Goal: Information Seeking & Learning: Learn about a topic

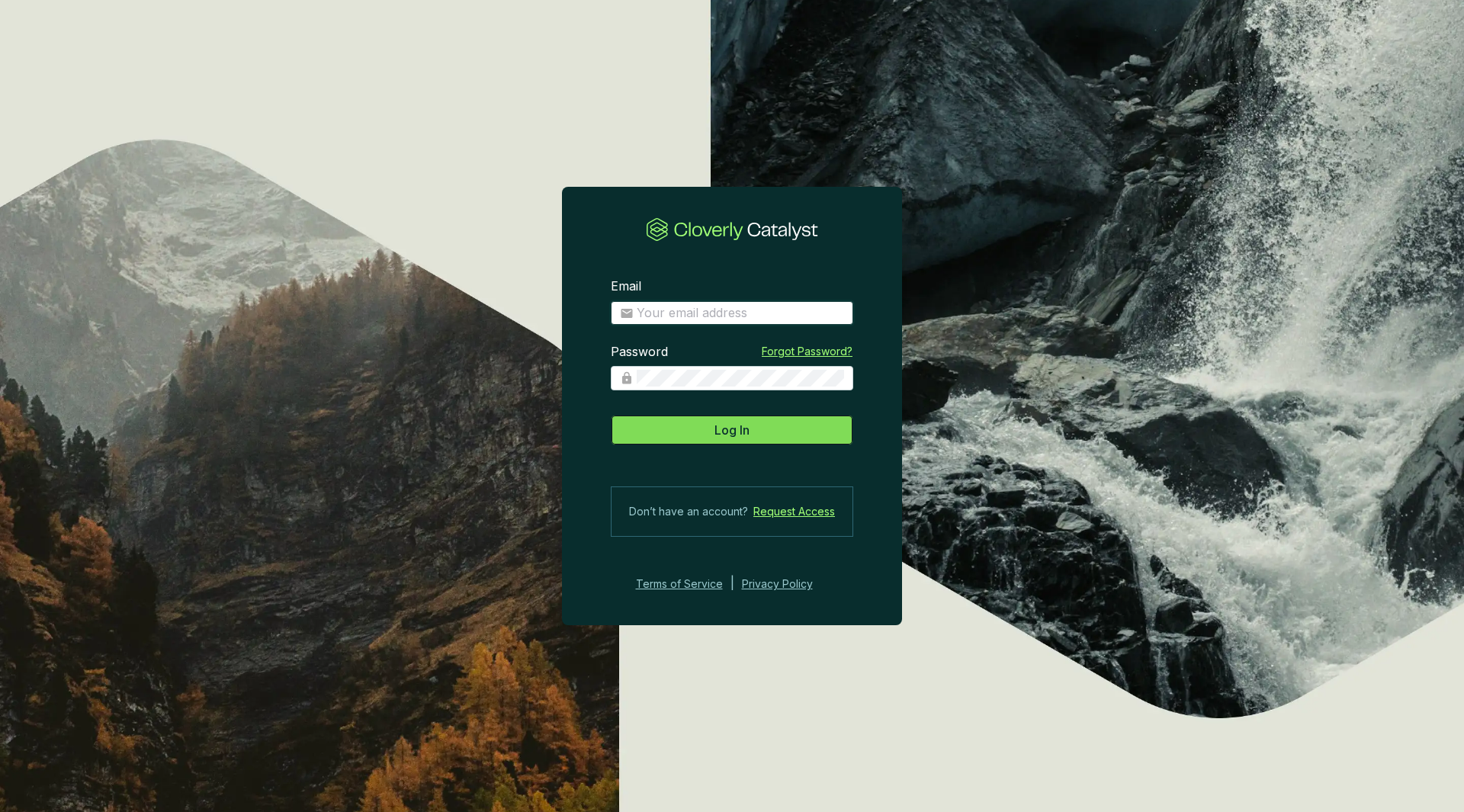
type input "Patrick.Michalowski@drumlincapital.com"
click at [733, 432] on span "Log In" at bounding box center [732, 430] width 35 height 18
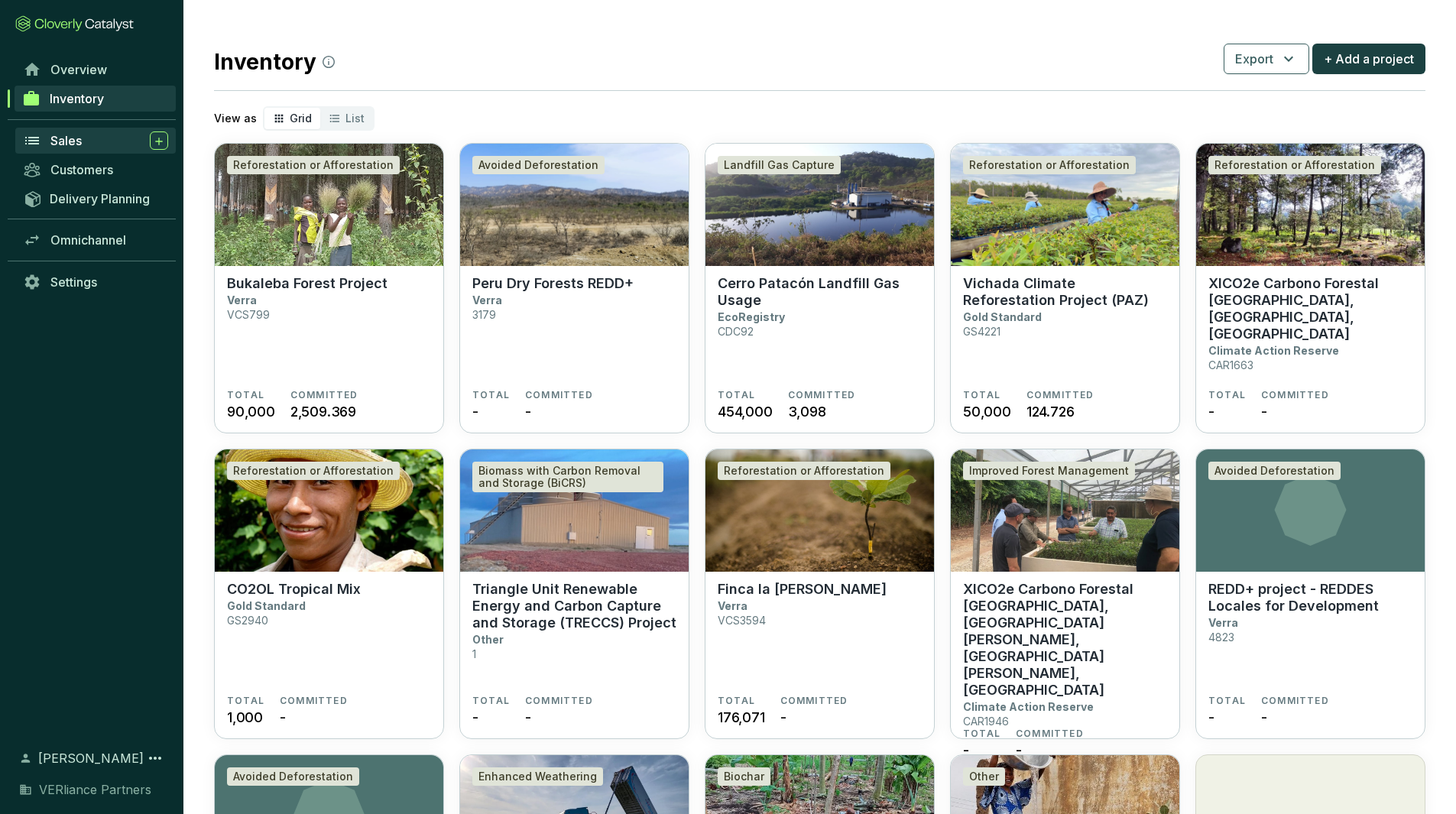
click at [62, 134] on span "Sales" at bounding box center [66, 140] width 32 height 15
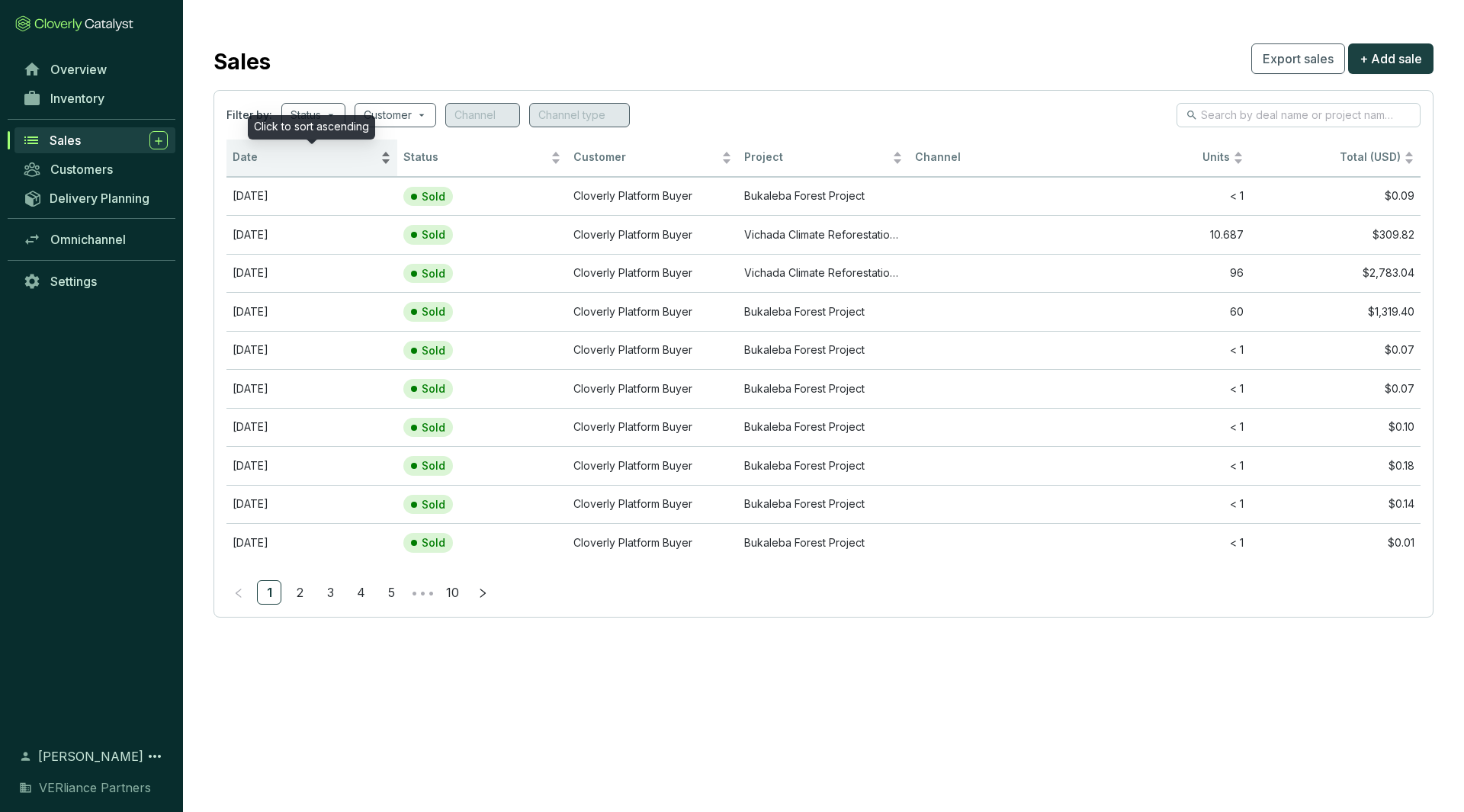
click at [320, 159] on span "Date" at bounding box center [304, 157] width 145 height 15
click at [256, 160] on span "Date" at bounding box center [304, 157] width 145 height 15
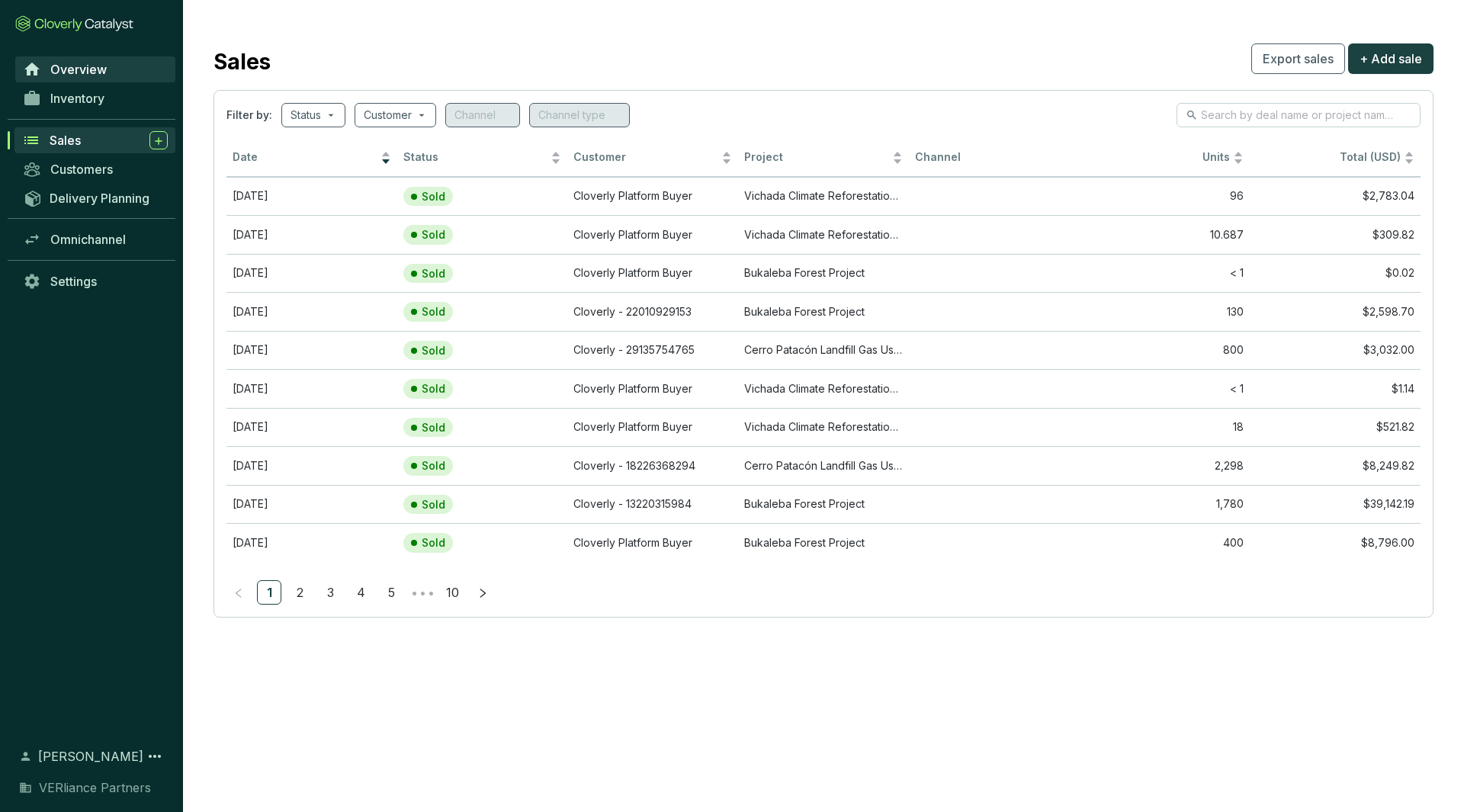
click at [49, 81] on link "Overview" at bounding box center [94, 69] width 160 height 26
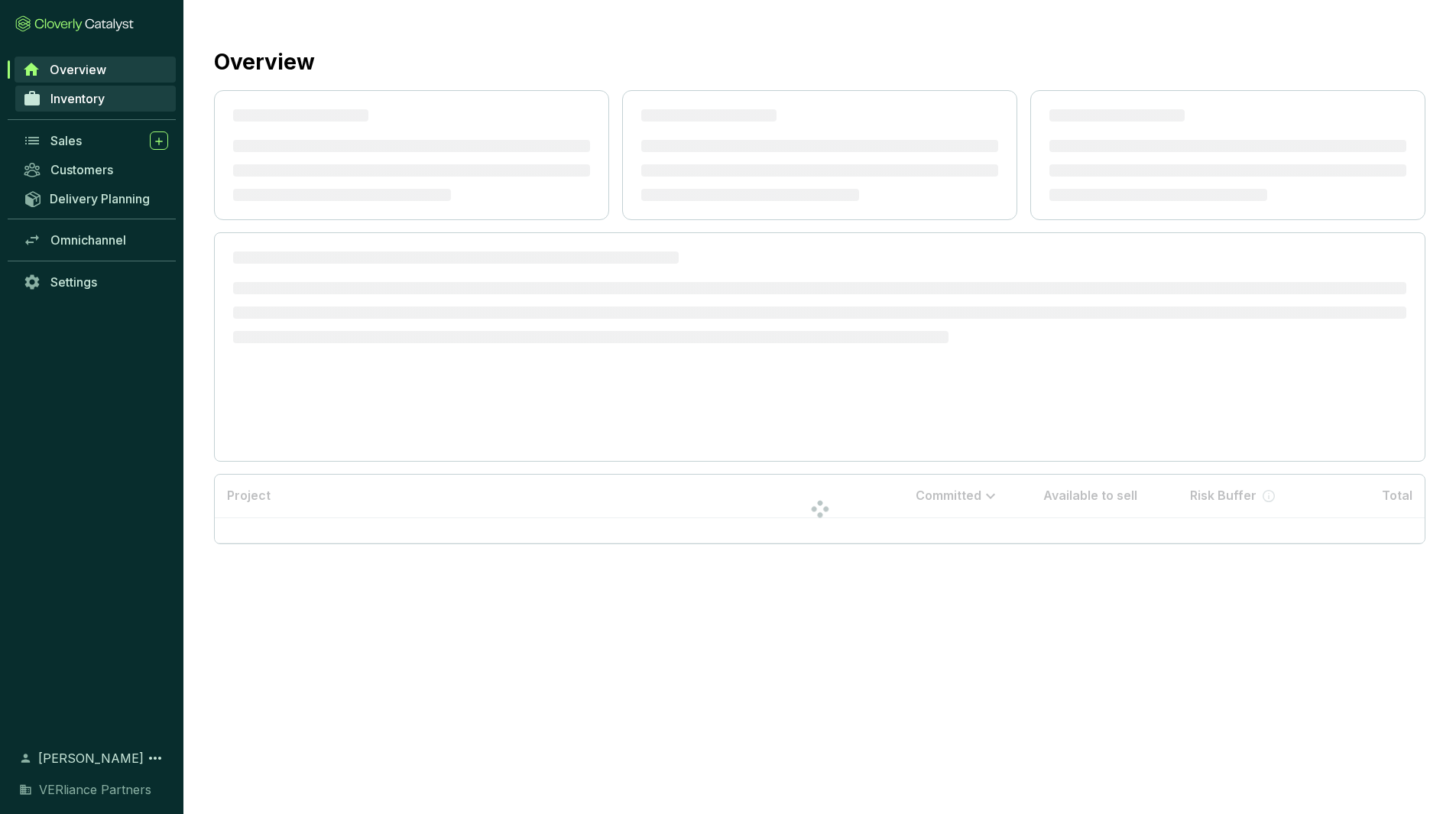
click at [70, 95] on span "Inventory" at bounding box center [77, 98] width 55 height 15
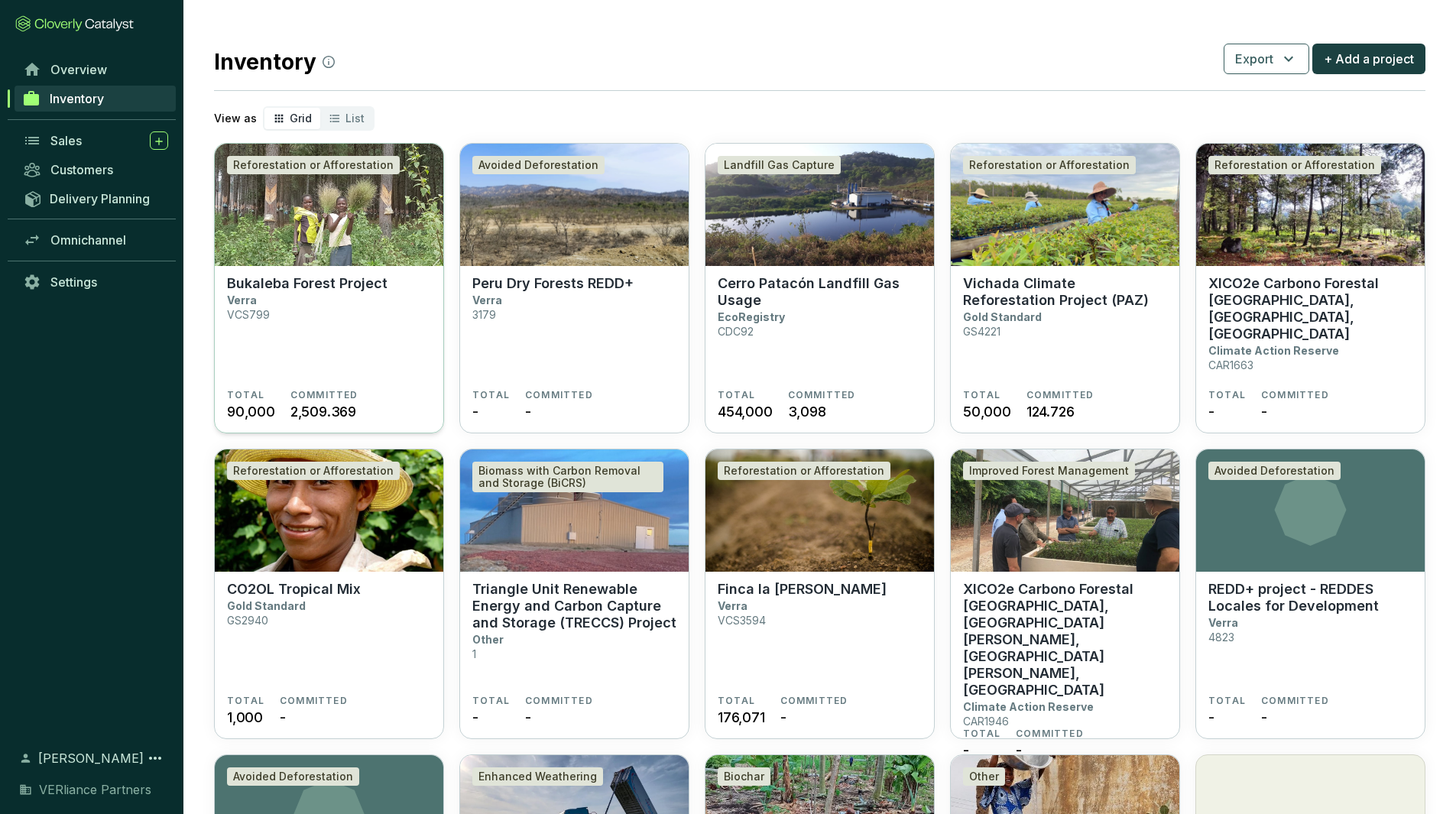
click at [361, 301] on section "Bukaleba Forest Project Verra VCS799" at bounding box center [329, 332] width 204 height 114
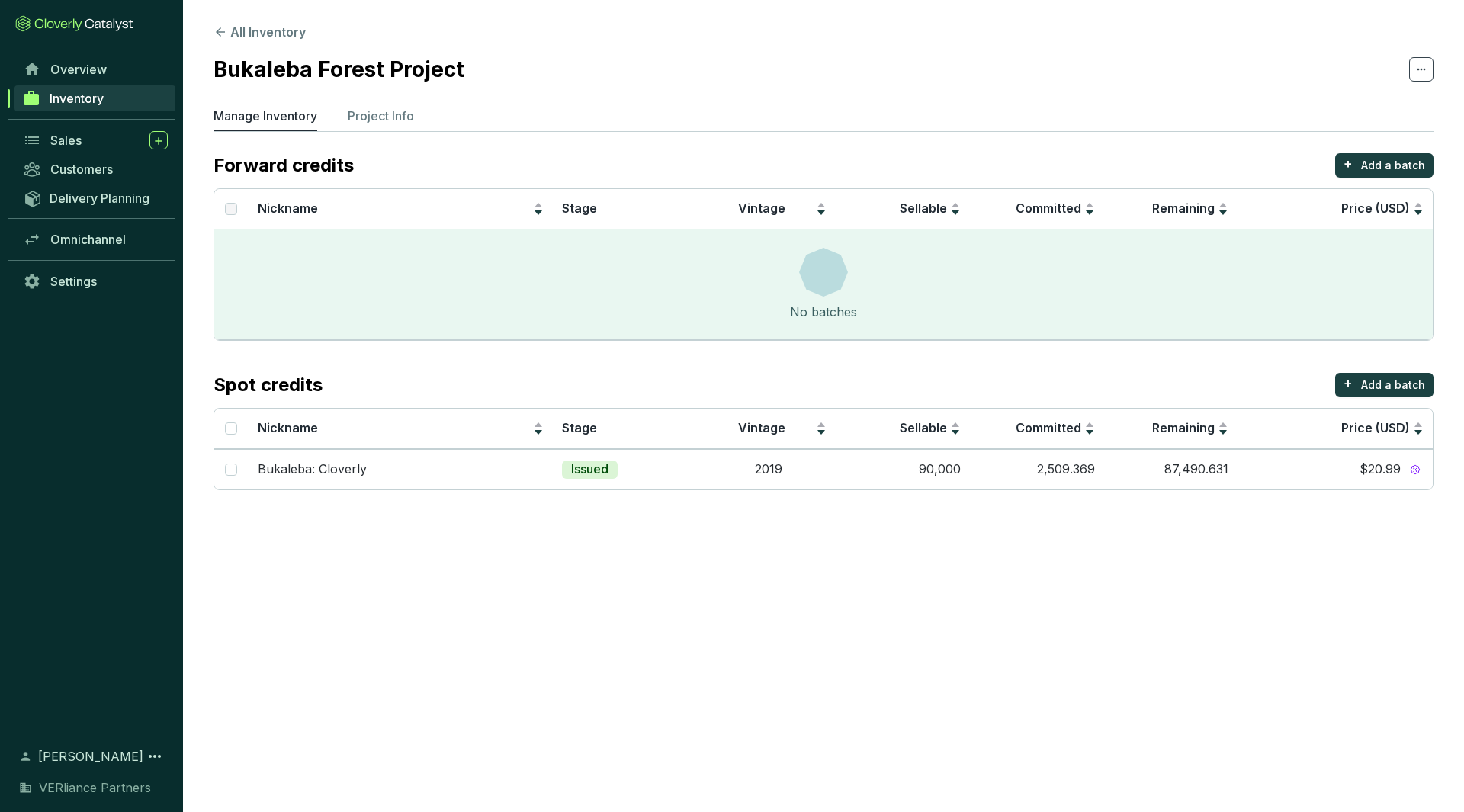
click at [97, 84] on div "Inventory" at bounding box center [92, 98] width 183 height 29
click at [98, 87] on link "Inventory" at bounding box center [95, 98] width 161 height 26
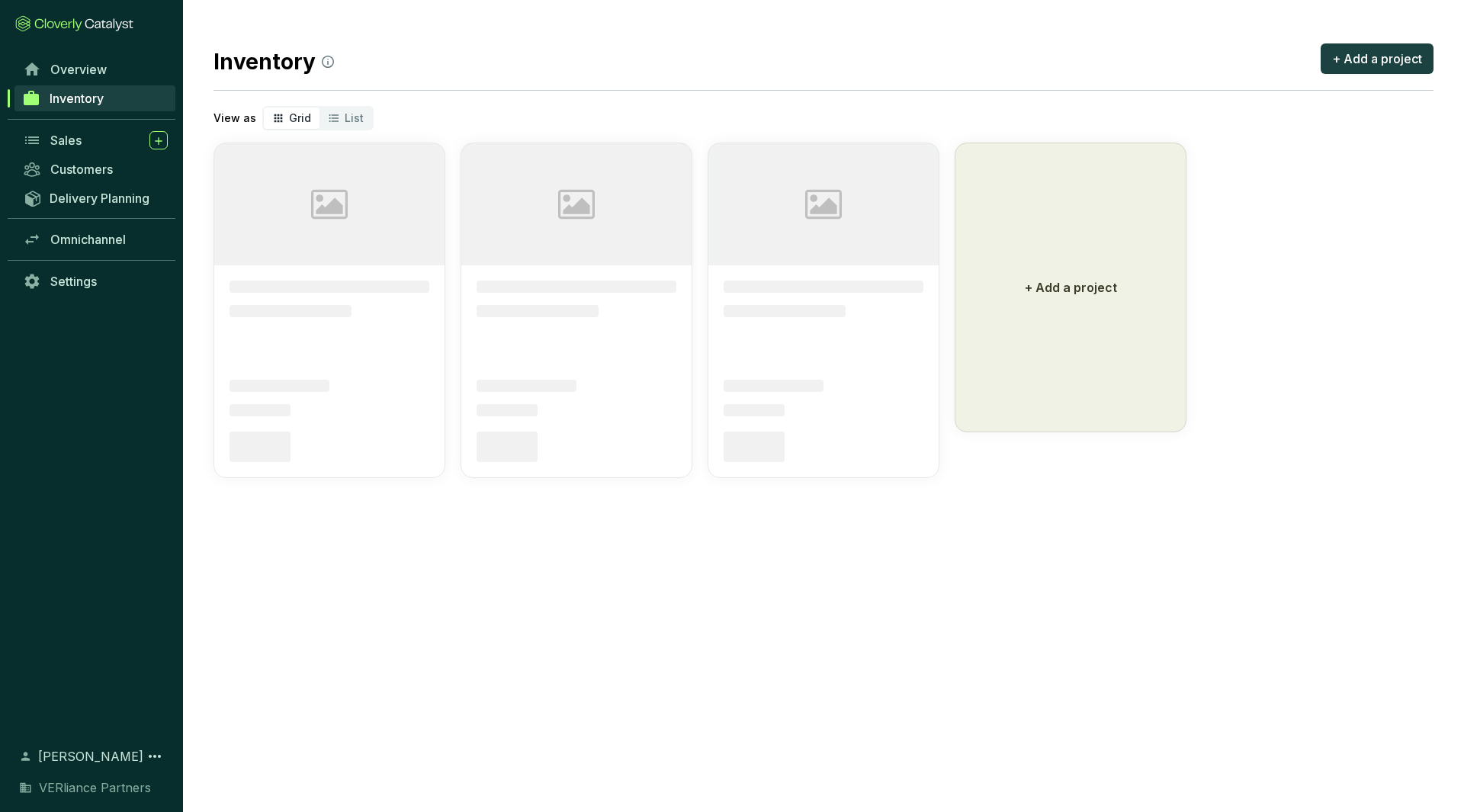
click at [99, 92] on span "Inventory" at bounding box center [77, 98] width 55 height 15
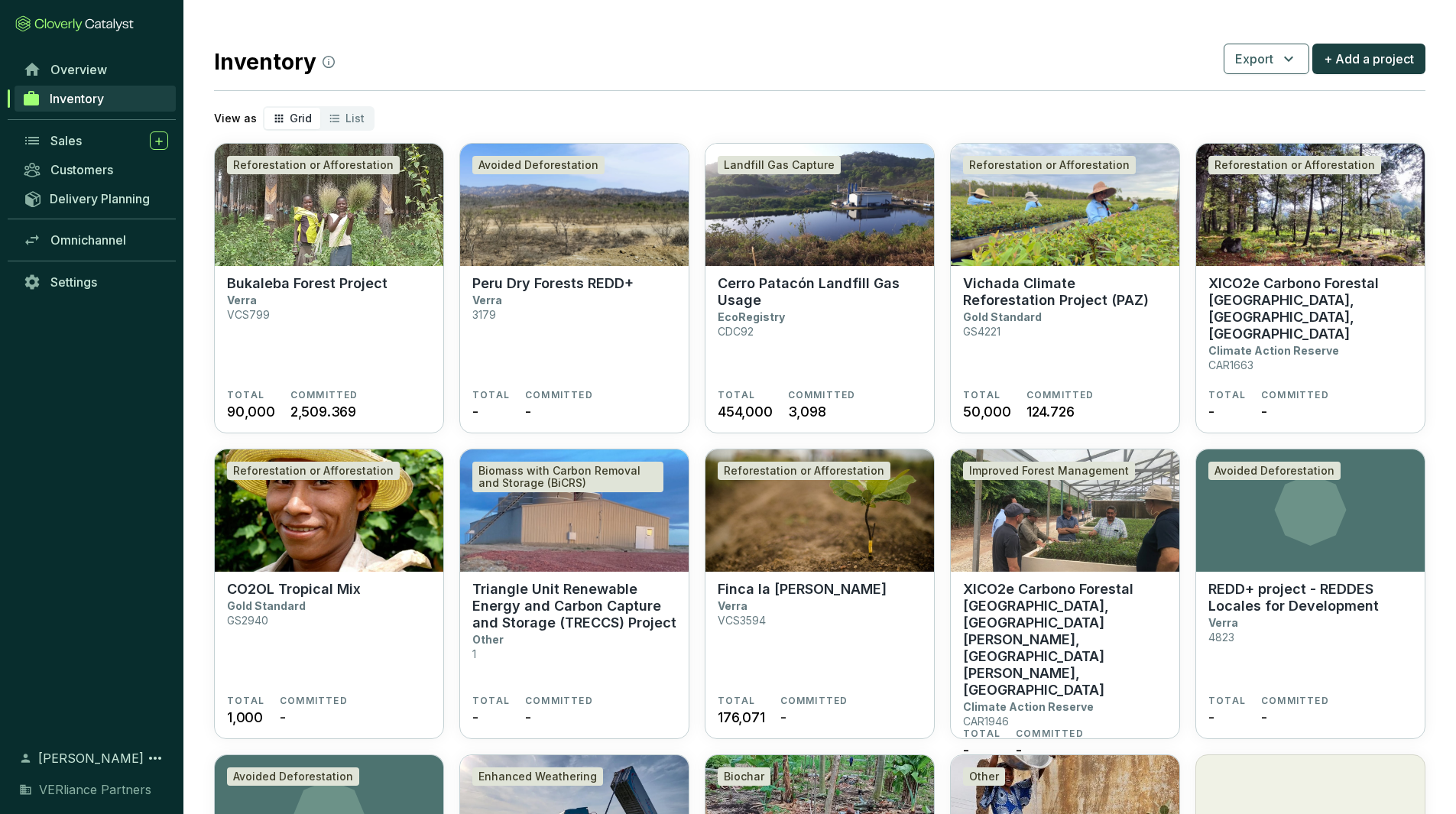
click at [74, 93] on span "Inventory" at bounding box center [77, 98] width 55 height 15
click at [82, 134] on div "Sales" at bounding box center [108, 141] width 118 height 19
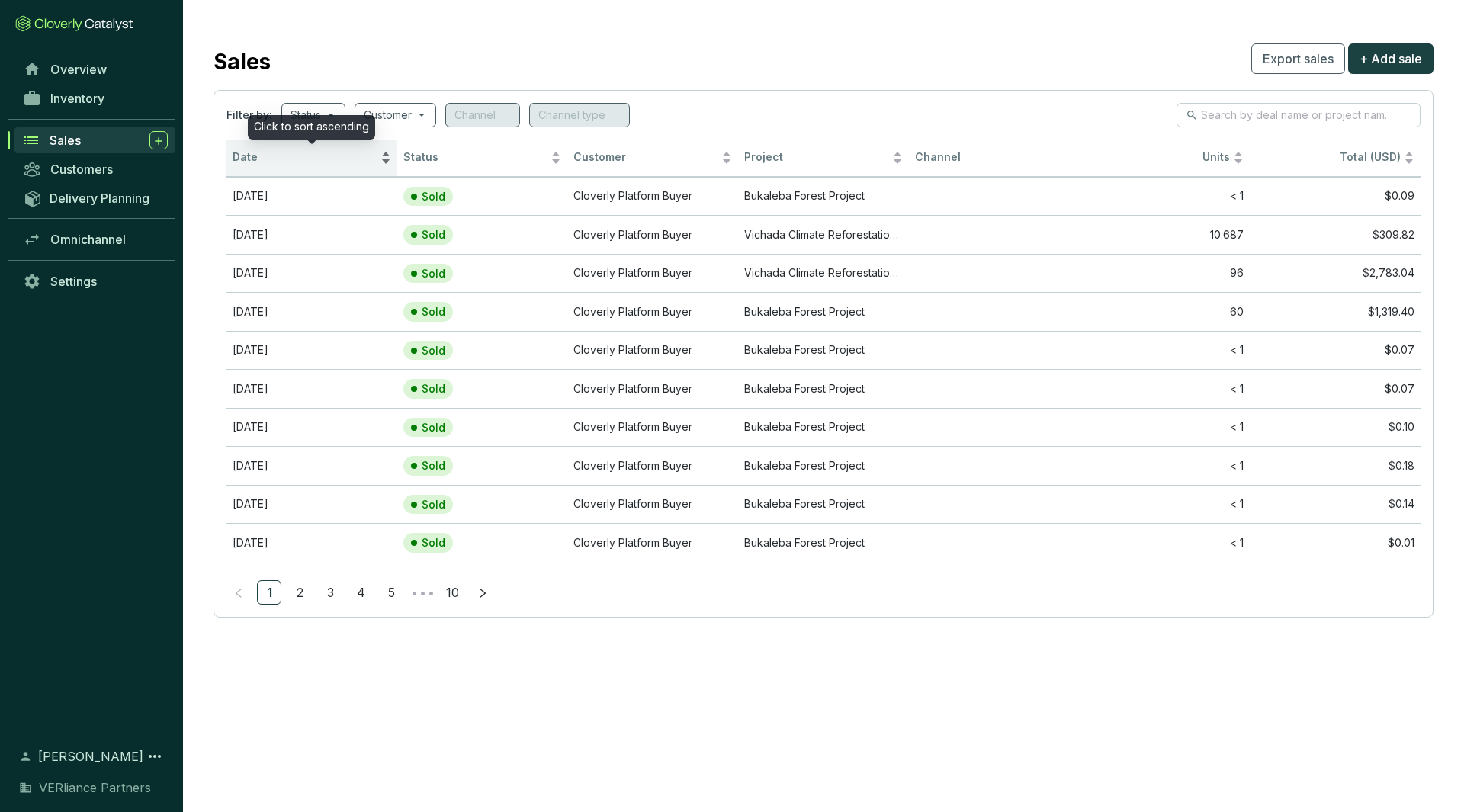
click at [317, 167] on div "Date" at bounding box center [311, 158] width 158 height 18
click at [320, 163] on span "Date" at bounding box center [304, 157] width 145 height 15
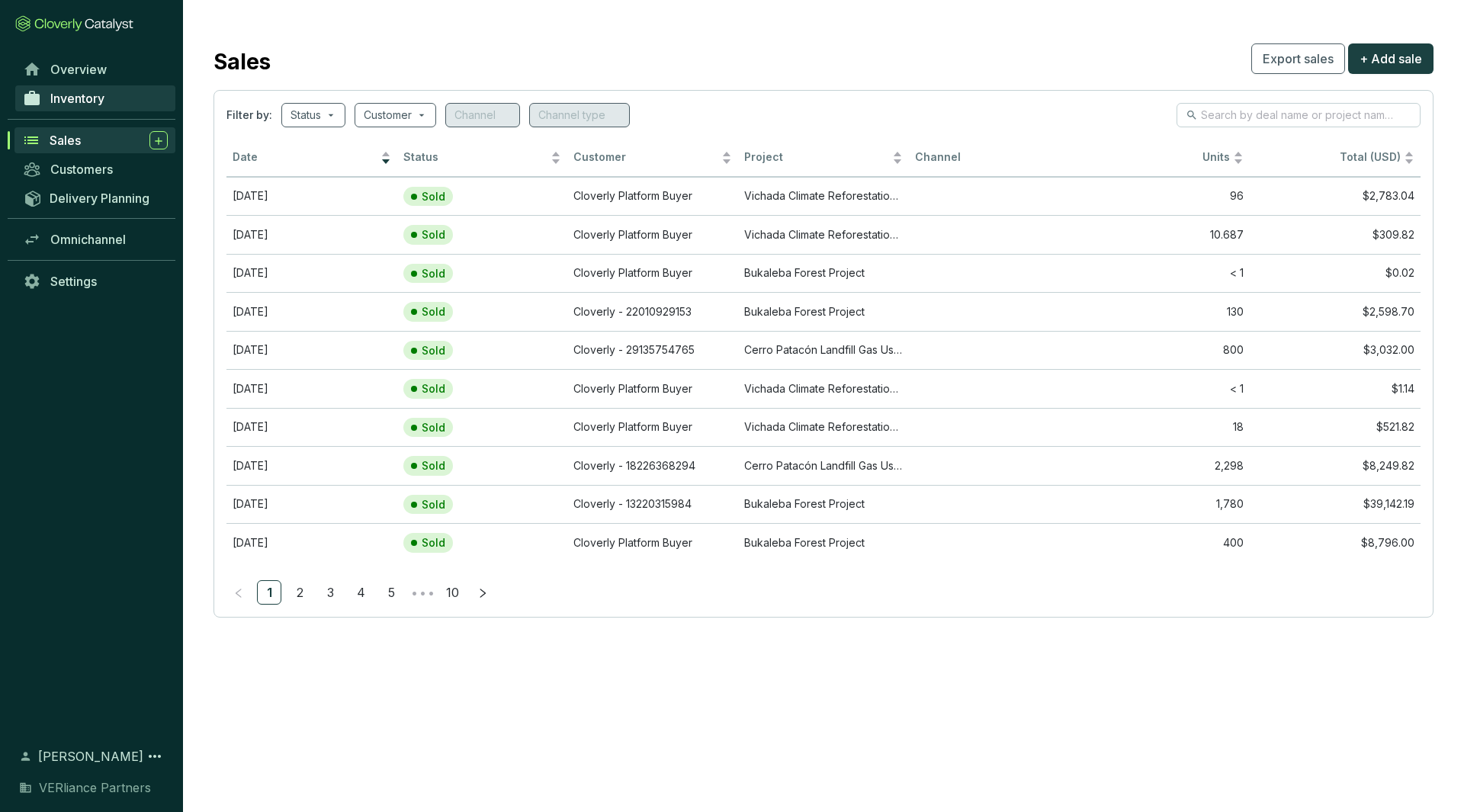
click at [108, 97] on link "Inventory" at bounding box center [94, 98] width 160 height 26
